Goal: Task Accomplishment & Management: Use online tool/utility

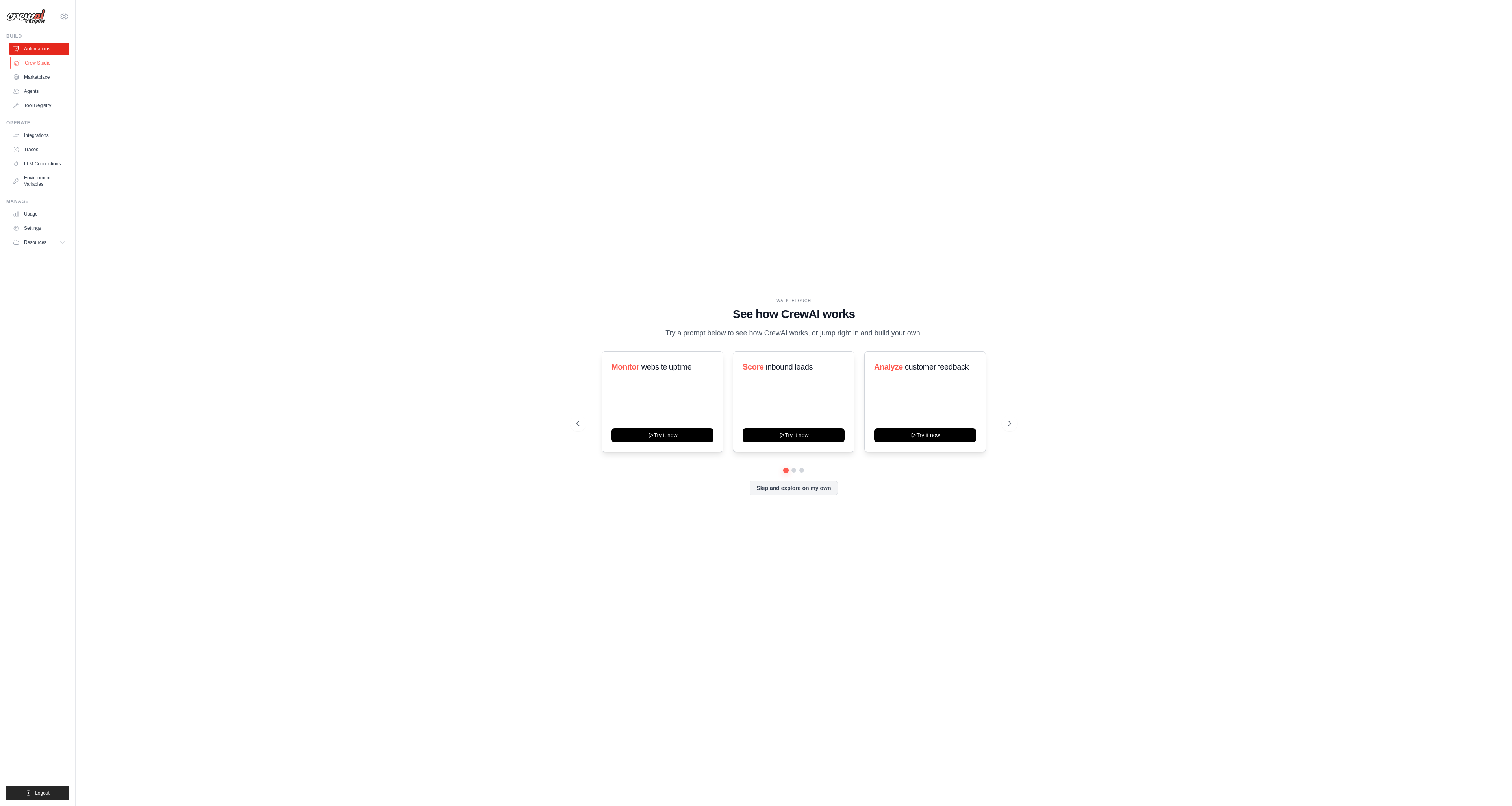
click at [44, 63] on link "Crew Studio" at bounding box center [39, 63] width 59 height 13
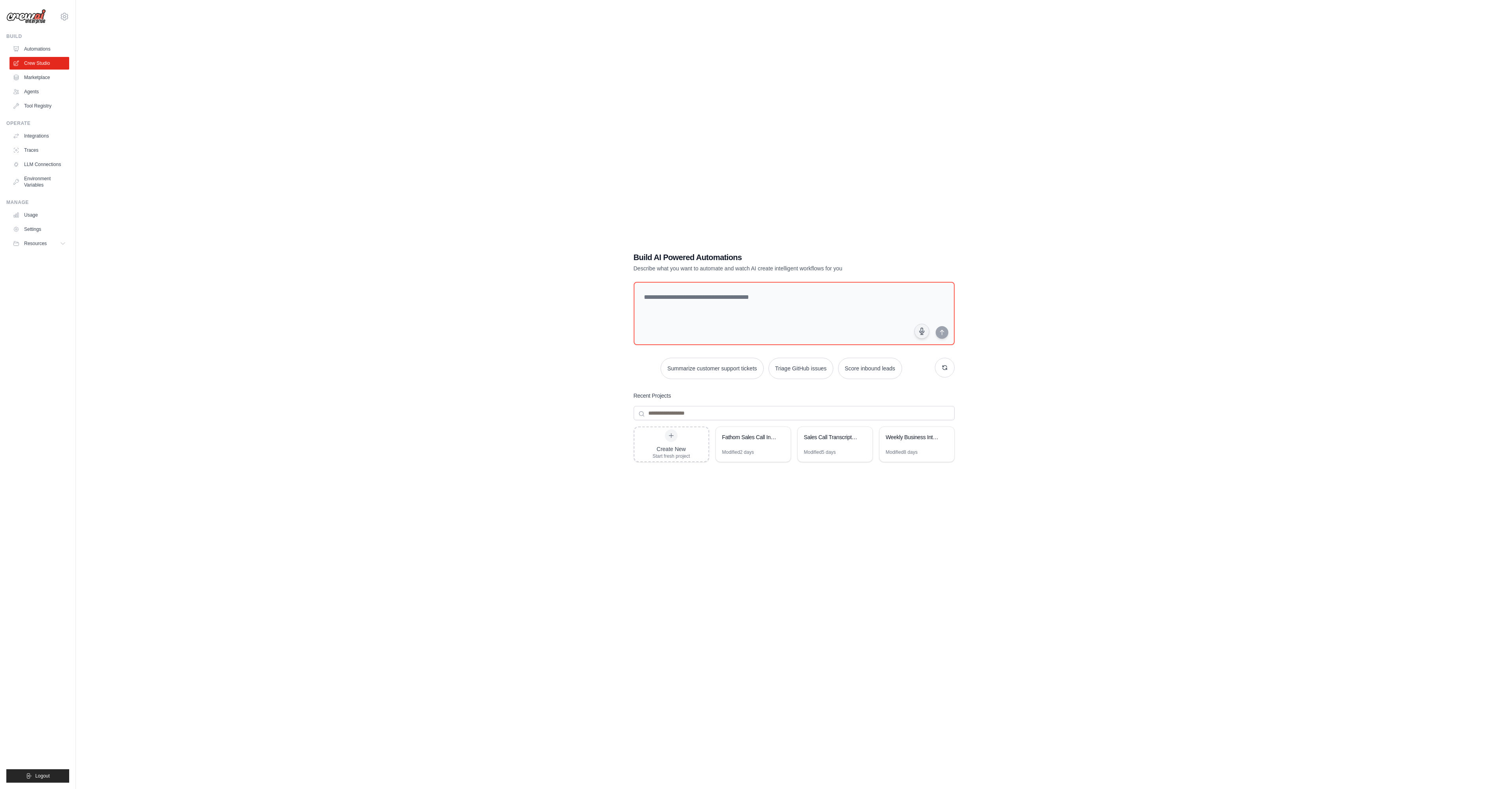
click at [895, 241] on div "Build AI Powered Automations Describe what you want to automate and watch AI cr…" at bounding box center [794, 402] width 340 height 326
click at [31, 47] on link "Automations" at bounding box center [39, 49] width 59 height 13
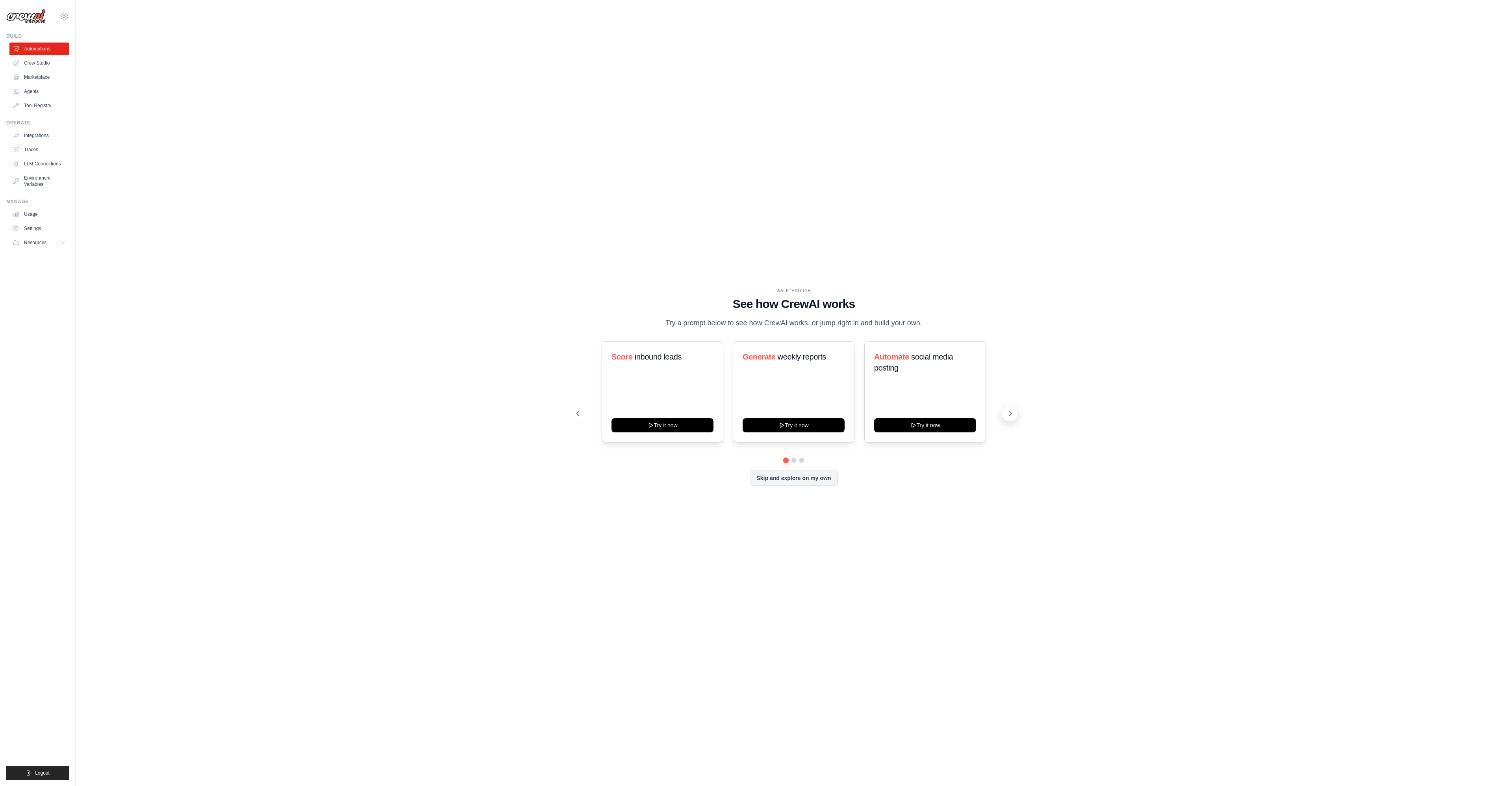
click at [1013, 413] on icon at bounding box center [1011, 413] width 8 height 8
click at [52, 67] on link "Crew Studio" at bounding box center [39, 63] width 59 height 13
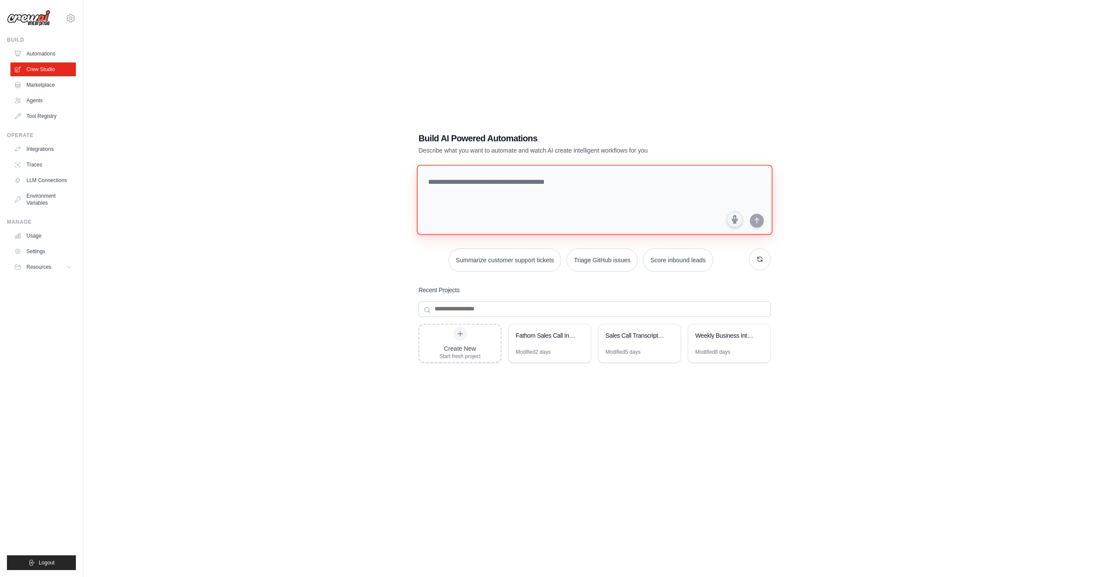
click at [564, 178] on textarea at bounding box center [595, 200] width 356 height 70
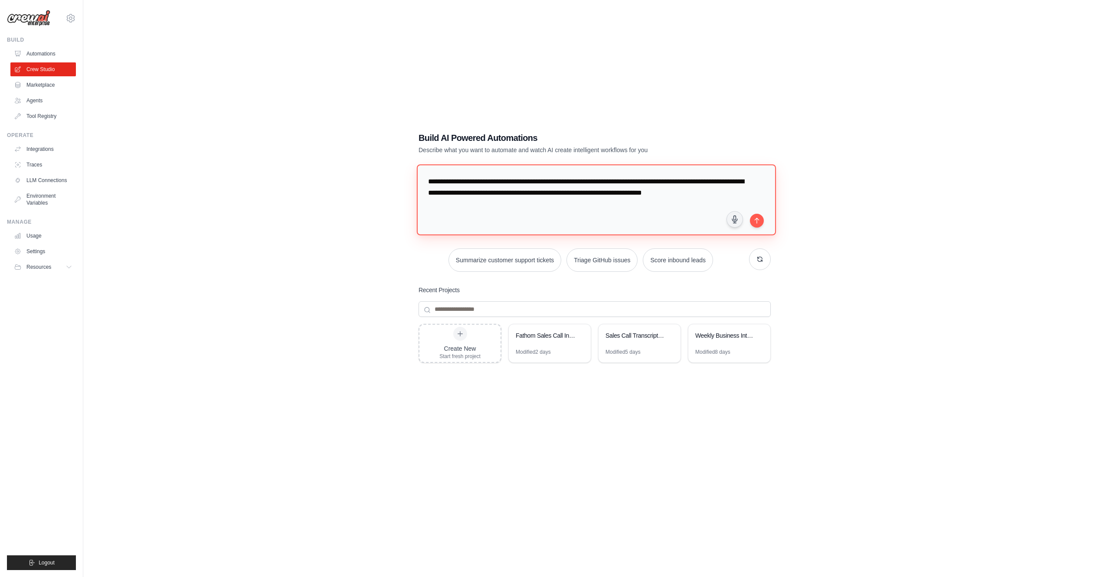
click at [501, 206] on textarea "**********" at bounding box center [596, 199] width 359 height 71
type textarea "**********"
click at [759, 221] on icon "submit" at bounding box center [756, 220] width 7 height 7
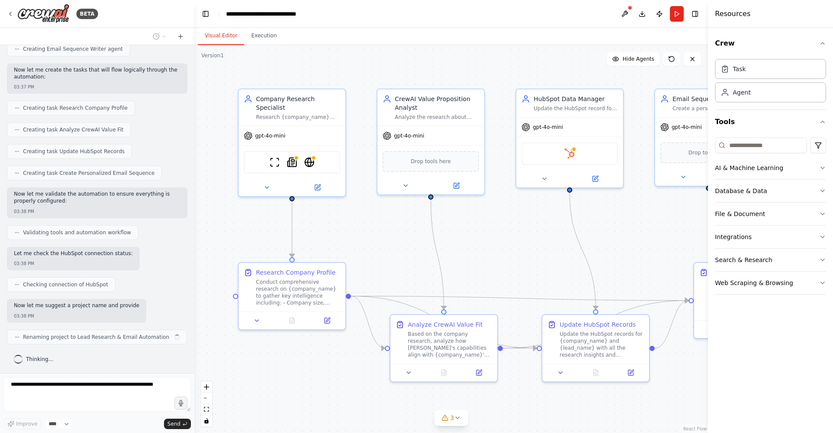
scroll to position [397, 0]
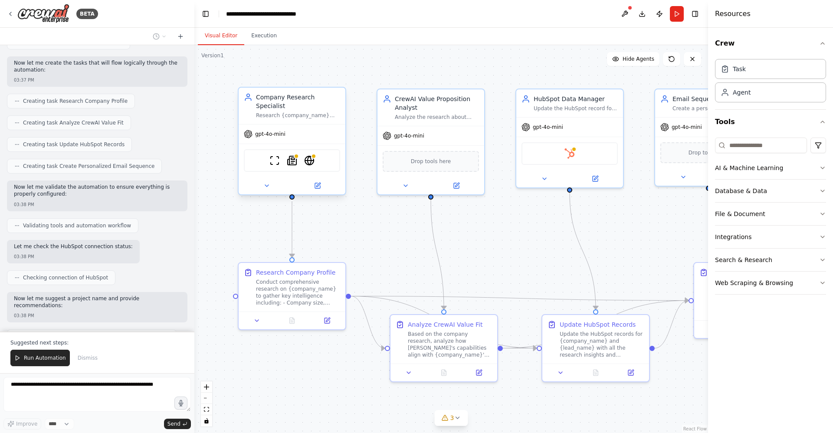
click at [293, 144] on div "ScrapeWebsiteTool SerplyNewsSearchTool EXASearchTool" at bounding box center [292, 160] width 107 height 33
click at [264, 183] on icon at bounding box center [266, 185] width 7 height 7
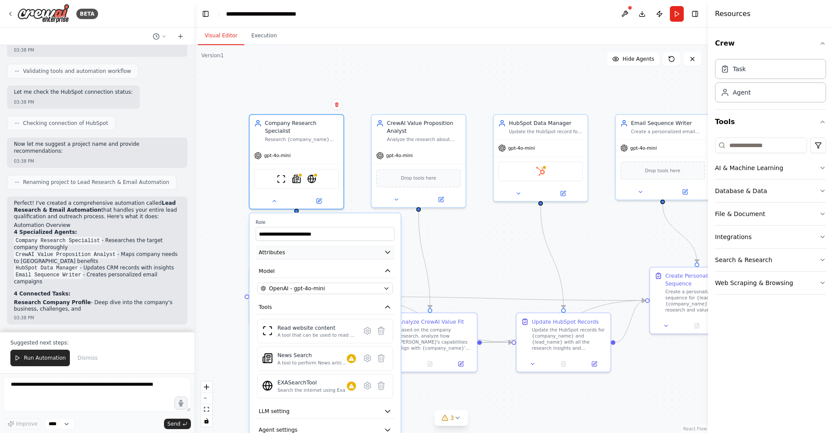
click at [360, 256] on button "Attributes" at bounding box center [324, 252] width 139 height 14
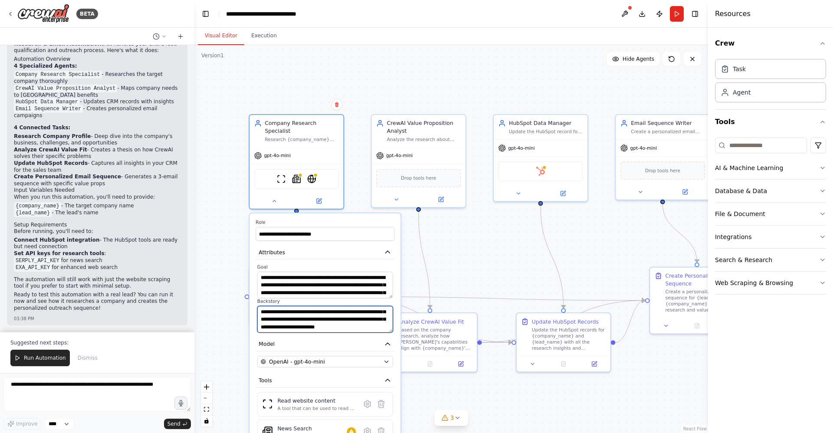
scroll to position [0, 0]
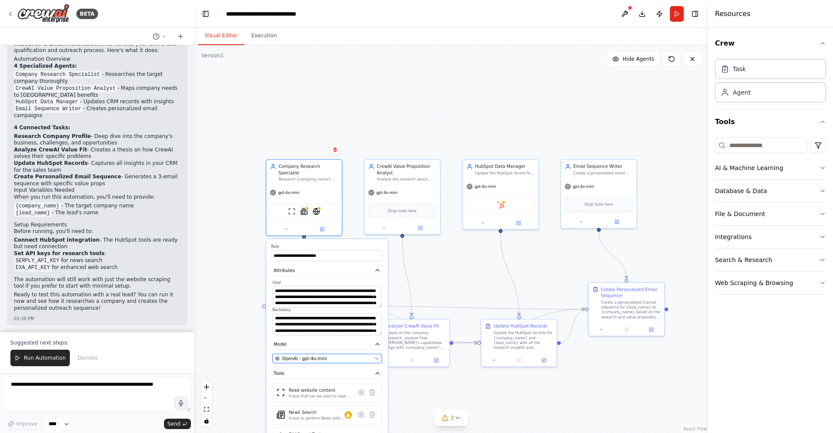
click at [334, 361] on button "OpenAI - gpt-4o-mini" at bounding box center [326, 358] width 109 height 9
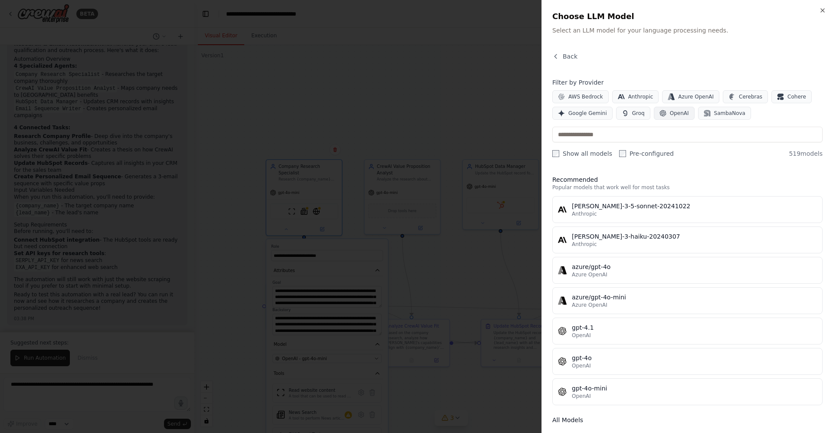
click at [662, 113] on icon "button" at bounding box center [662, 113] width 7 height 7
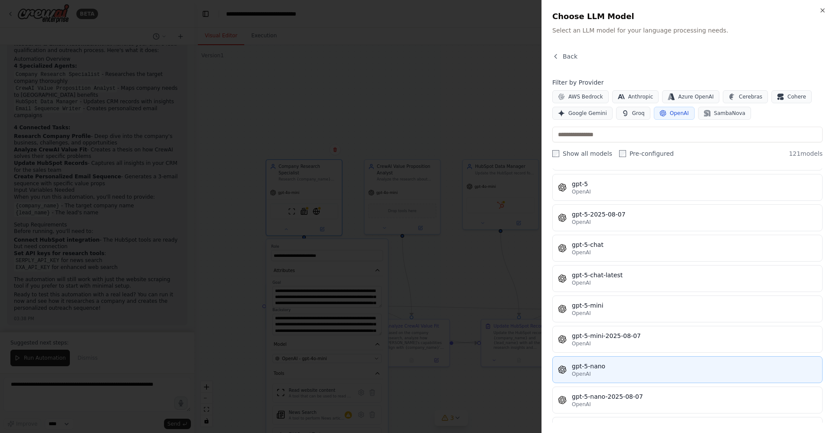
scroll to position [2089, 0]
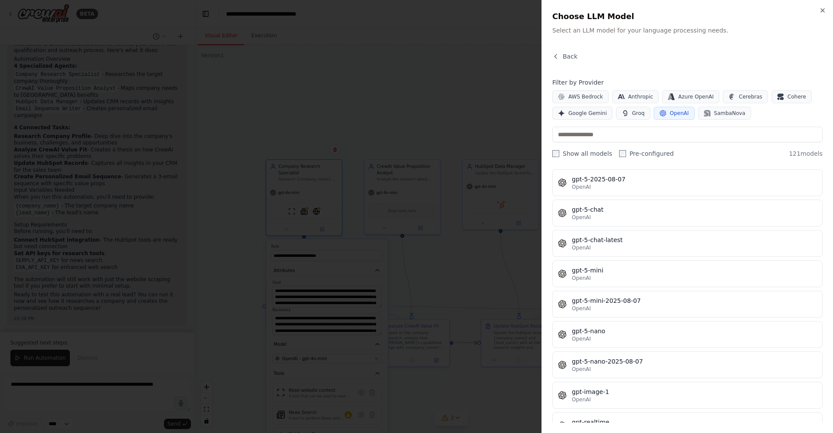
click at [474, 72] on div at bounding box center [416, 216] width 833 height 433
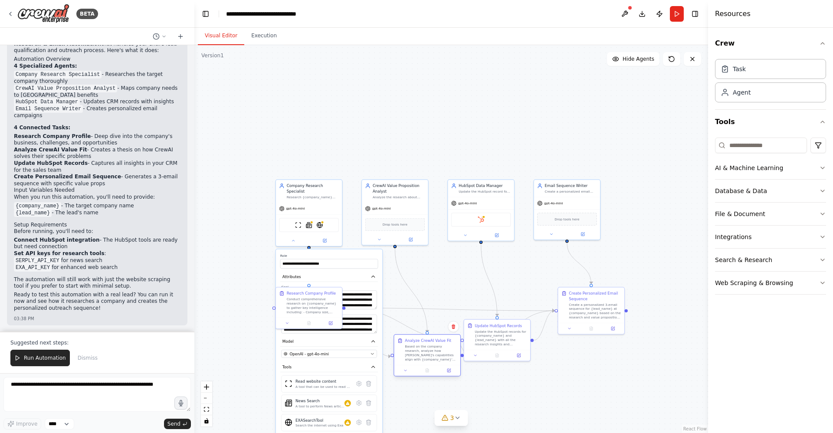
drag, startPoint x: 390, startPoint y: 320, endPoint x: 412, endPoint y: 341, distance: 30.4
click at [412, 341] on div "Analyze CrewAI Value Fit" at bounding box center [428, 340] width 46 height 5
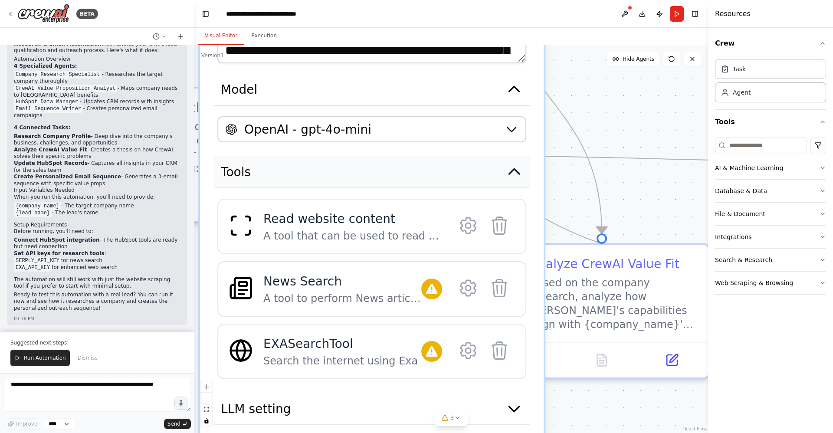
drag, startPoint x: 323, startPoint y: 347, endPoint x: 417, endPoint y: 162, distance: 207.0
click at [417, 163] on button "Tools" at bounding box center [372, 172] width 316 height 32
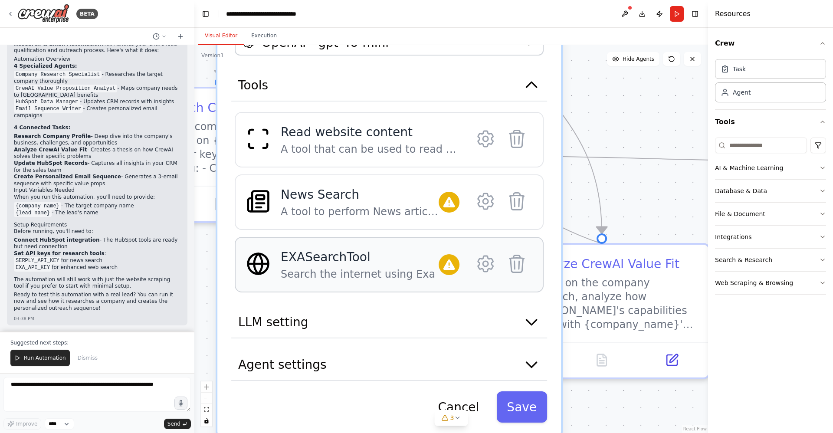
drag, startPoint x: 342, startPoint y: 307, endPoint x: 365, endPoint y: 239, distance: 72.6
click at [365, 239] on div "EXASearchTool Search the internet using Exa" at bounding box center [389, 265] width 309 height 56
click at [392, 191] on div "News Search" at bounding box center [360, 194] width 158 height 17
click at [376, 153] on div "A tool that can be used to read a website content." at bounding box center [370, 149] width 179 height 14
click at [481, 144] on icon at bounding box center [485, 138] width 21 height 21
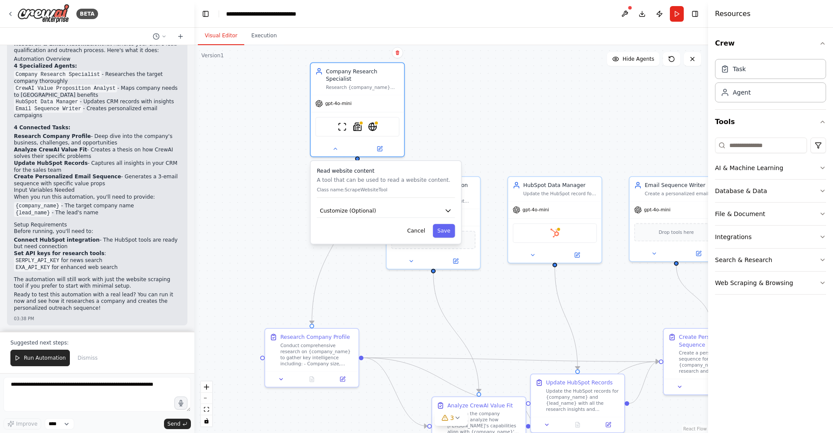
drag, startPoint x: 383, startPoint y: 143, endPoint x: 366, endPoint y: 310, distance: 168.2
click at [366, 310] on div ".deletable-edge-delete-btn { width: 20px; height: 20px; border: 0px solid #ffff…" at bounding box center [450, 239] width 513 height 388
click at [407, 213] on button "Customize (Optional)" at bounding box center [386, 211] width 138 height 14
click at [399, 234] on input "text" at bounding box center [385, 238] width 135 height 13
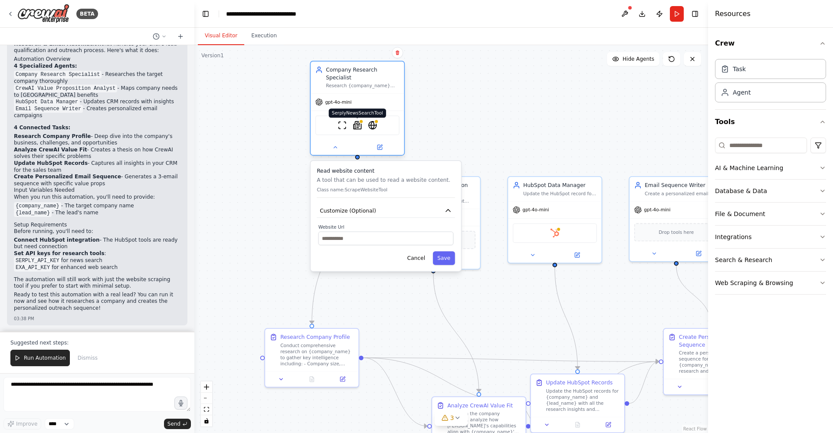
click at [356, 126] on img at bounding box center [357, 125] width 9 height 9
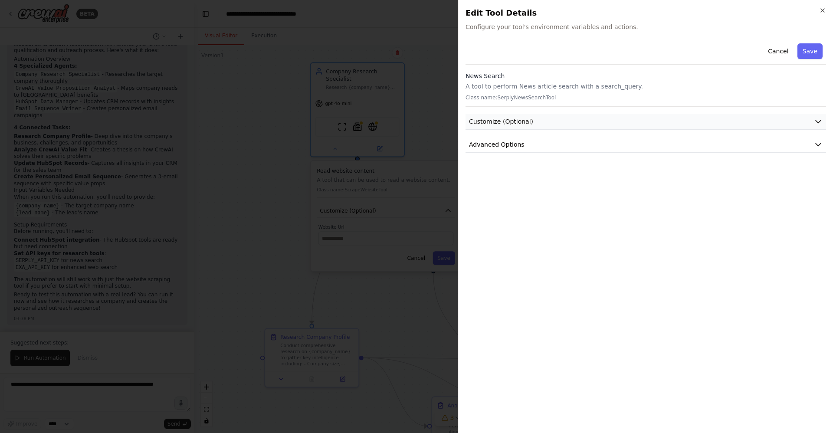
click at [572, 115] on button "Customize (Optional)" at bounding box center [645, 122] width 360 height 16
click at [395, 29] on div at bounding box center [416, 216] width 833 height 433
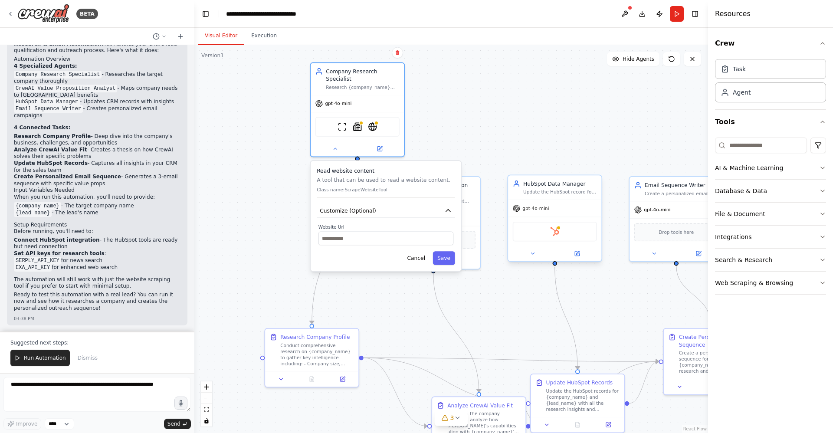
click at [572, 235] on div "HubSpot" at bounding box center [555, 232] width 84 height 20
click at [580, 254] on button at bounding box center [576, 253] width 43 height 9
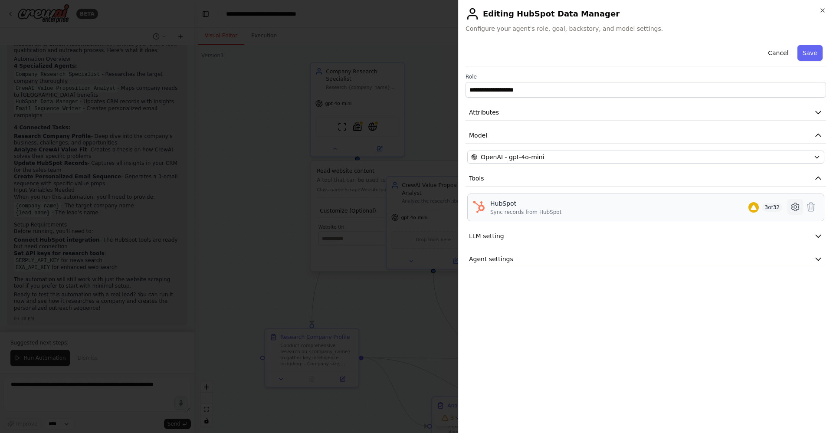
click at [796, 207] on icon at bounding box center [795, 207] width 10 height 10
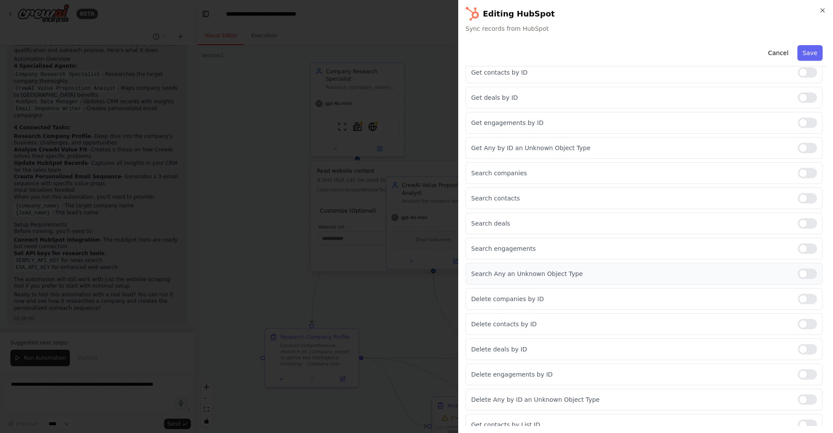
scroll to position [572, 0]
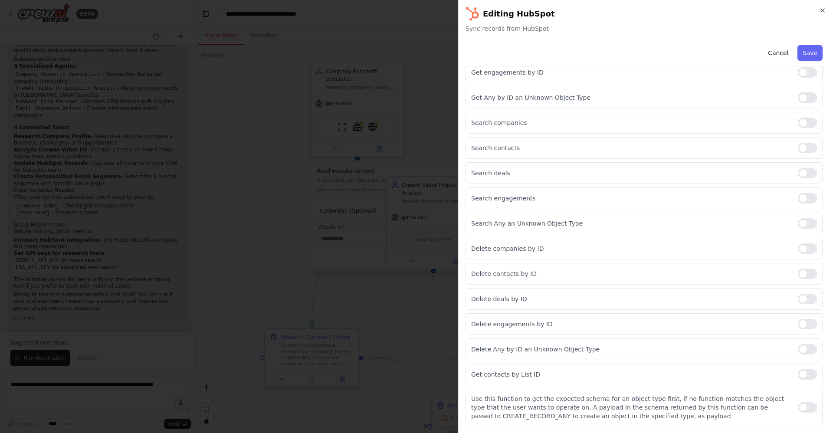
click at [414, 91] on div at bounding box center [416, 216] width 833 height 433
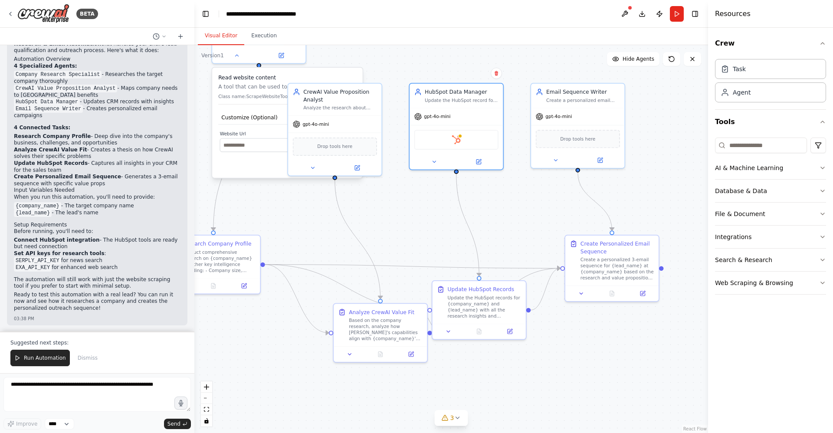
drag, startPoint x: 622, startPoint y: 294, endPoint x: 523, endPoint y: 200, distance: 135.6
click at [523, 200] on div ".deletable-edge-delete-btn { width: 20px; height: 20px; border: 0px solid #ffff…" at bounding box center [450, 239] width 513 height 388
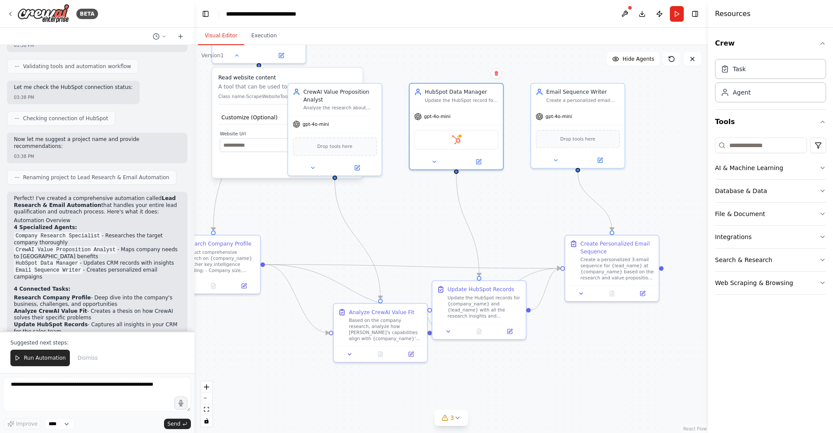
scroll to position [556, 0]
click at [16, 14] on div "BETA" at bounding box center [52, 14] width 91 height 20
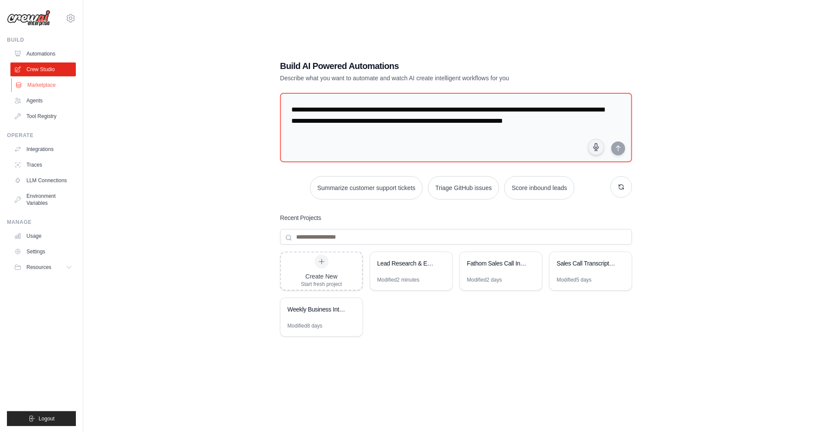
click at [54, 87] on link "Marketplace" at bounding box center [43, 85] width 65 height 14
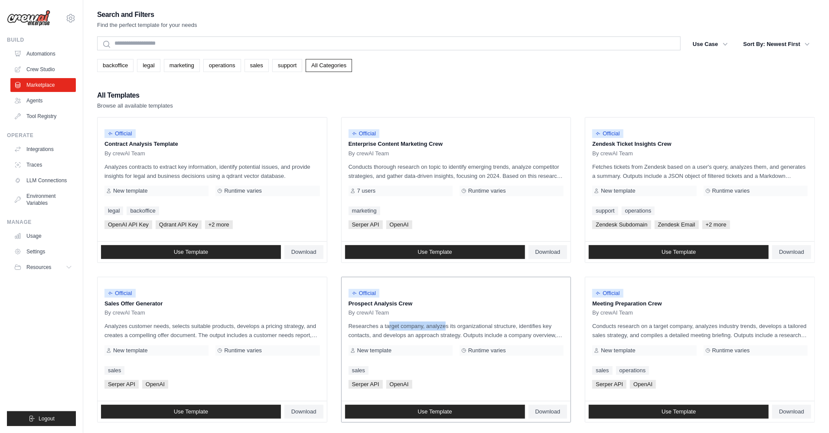
drag, startPoint x: 368, startPoint y: 326, endPoint x: 423, endPoint y: 326, distance: 55.1
click at [423, 326] on p "Researches a target company, analyzes its organizational structure, identifies …" at bounding box center [457, 330] width 216 height 18
drag, startPoint x: 468, startPoint y: 325, endPoint x: 502, endPoint y: 322, distance: 34.4
click at [496, 323] on p "Researches a target company, analyzes its organizational structure, identifies …" at bounding box center [457, 330] width 216 height 18
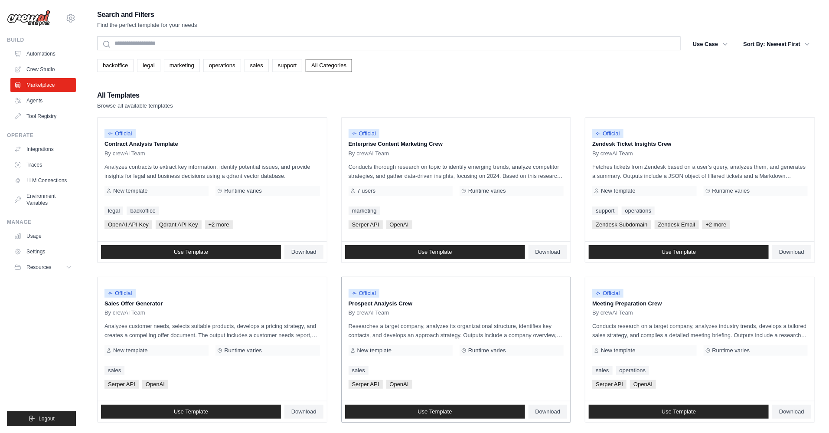
click at [502, 322] on p "Researches a target company, analyzes its organizational structure, identifies …" at bounding box center [457, 330] width 216 height 18
click at [51, 165] on link "Traces" at bounding box center [43, 165] width 65 height 14
